Goal: Task Accomplishment & Management: Complete application form

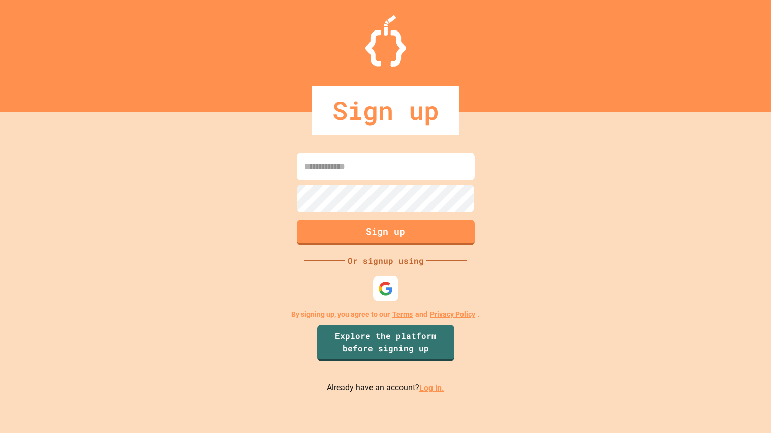
click at [435, 160] on input at bounding box center [386, 166] width 178 height 27
type input "**********"
click at [395, 282] on div at bounding box center [385, 288] width 25 height 25
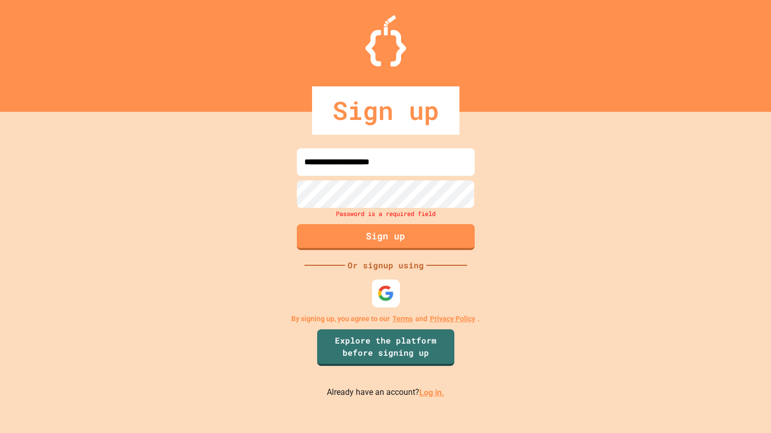
click at [387, 289] on img at bounding box center [385, 293] width 17 height 17
click at [380, 283] on div at bounding box center [386, 294] width 28 height 28
click at [382, 292] on img at bounding box center [385, 293] width 17 height 17
click at [433, 393] on link "Log in." at bounding box center [431, 393] width 25 height 10
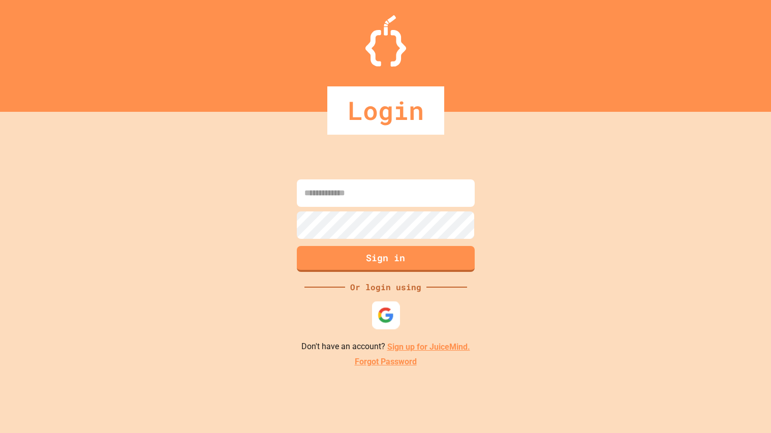
click at [394, 315] on div at bounding box center [386, 315] width 28 height 28
click at [375, 311] on div at bounding box center [386, 315] width 28 height 28
click at [377, 186] on input at bounding box center [386, 192] width 178 height 27
click at [393, 200] on input at bounding box center [386, 192] width 178 height 27
click at [454, 347] on link "Sign up for JuiceMind." at bounding box center [428, 347] width 83 height 10
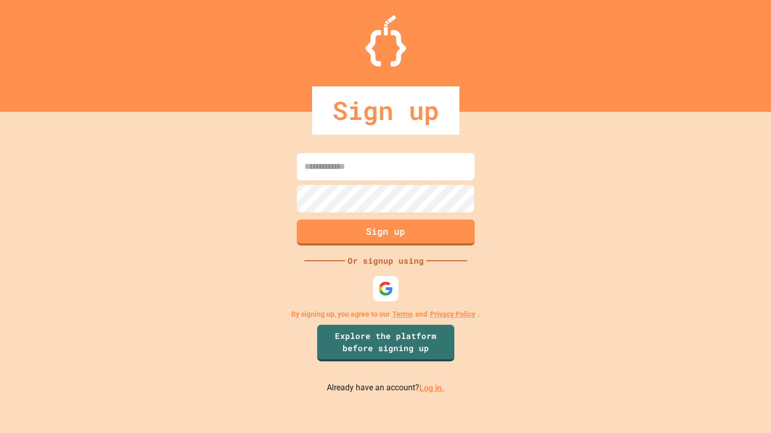
click at [361, 175] on input at bounding box center [386, 166] width 178 height 27
type input "**********"
click at [375, 230] on button "Sign up" at bounding box center [385, 232] width 181 height 26
click at [378, 235] on button "Sign up" at bounding box center [385, 232] width 181 height 26
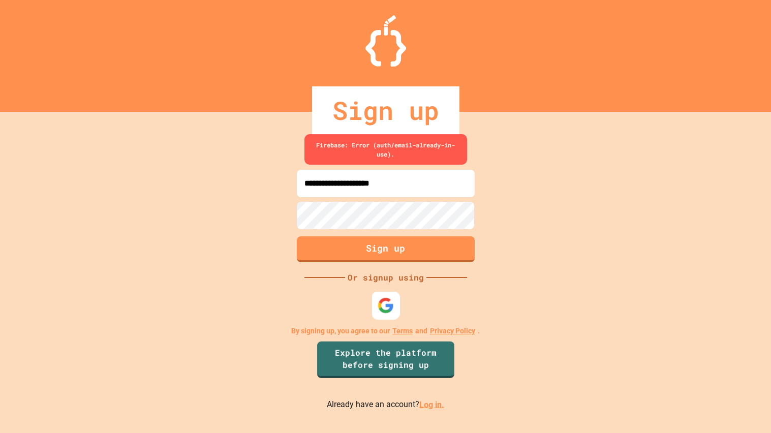
click at [392, 304] on img at bounding box center [385, 305] width 17 height 17
click at [433, 406] on link "Log in." at bounding box center [431, 405] width 25 height 10
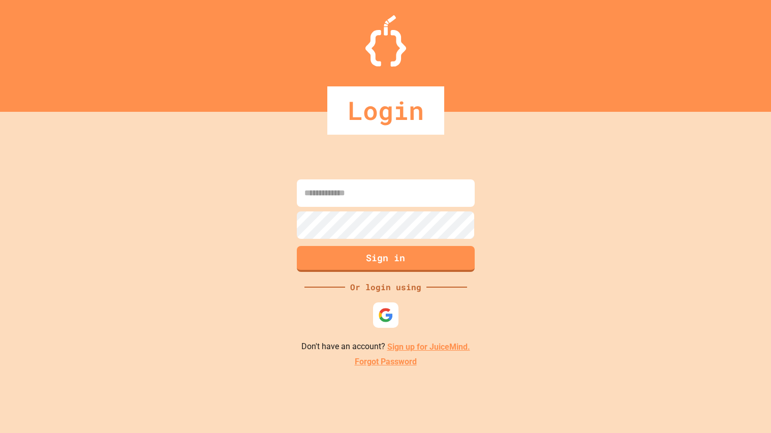
click at [452, 200] on input at bounding box center [386, 192] width 178 height 27
click at [393, 360] on link "Forgot Password" at bounding box center [386, 362] width 62 height 12
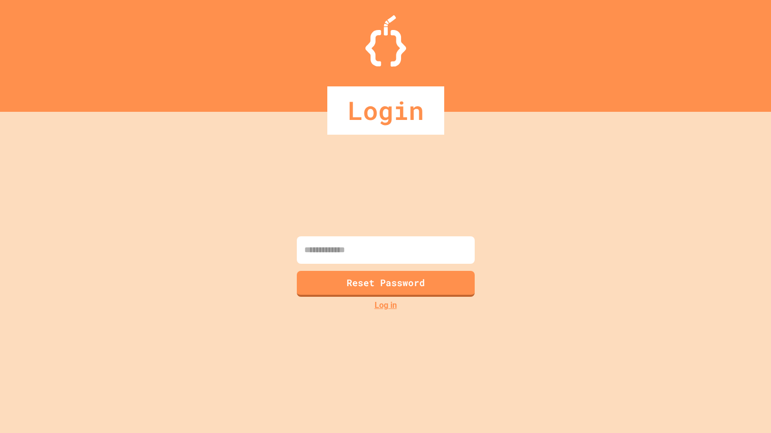
click at [412, 251] on input at bounding box center [386, 249] width 178 height 27
type input "**********"
click at [380, 289] on button "Reset Password" at bounding box center [385, 282] width 181 height 26
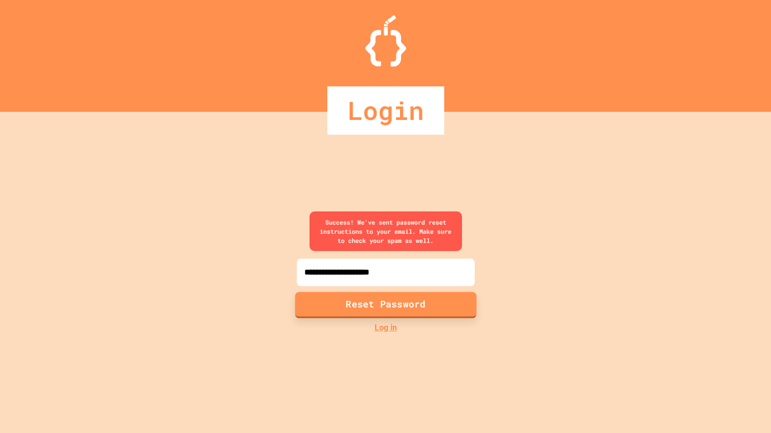
click at [433, 297] on button "Reset Password" at bounding box center [385, 305] width 181 height 26
click at [382, 329] on link "Log in" at bounding box center [386, 328] width 22 height 12
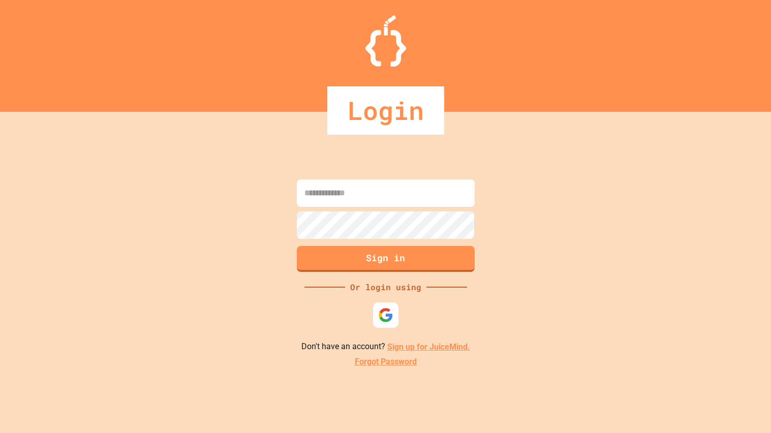
click at [352, 193] on input at bounding box center [386, 192] width 178 height 27
type input "**********"
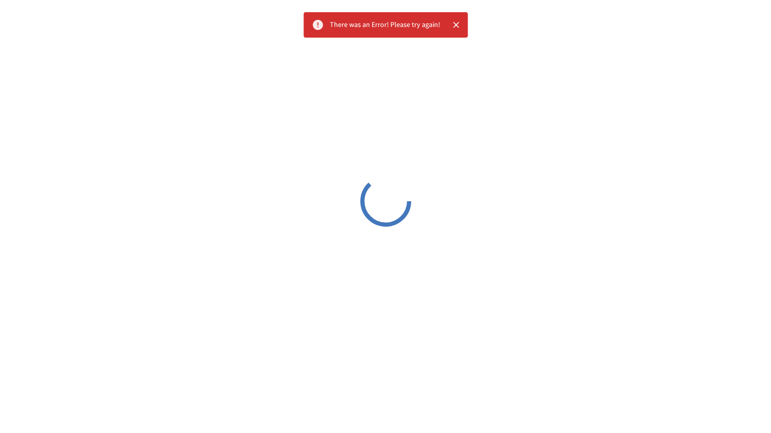
click at [461, 28] on button "Close" at bounding box center [455, 24] width 15 height 15
